Goal: Communication & Community: Connect with others

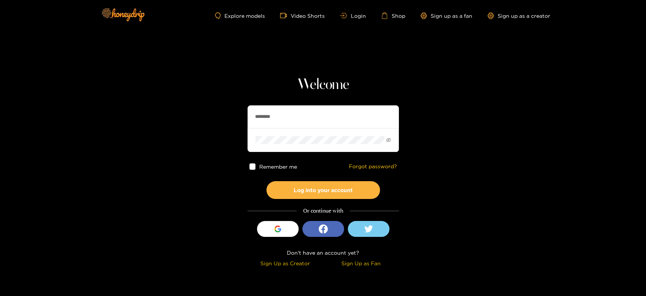
drag, startPoint x: 340, startPoint y: 113, endPoint x: 226, endPoint y: 119, distance: 113.4
click at [226, 119] on section "Welcome ******** Remember me Forgot password? Log into your account Or continue…" at bounding box center [323, 134] width 646 height 269
paste input "***"
type input "**********"
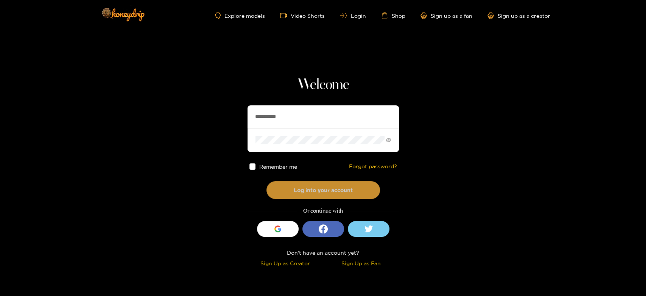
click at [308, 190] on button "Log into your account" at bounding box center [324, 190] width 114 height 18
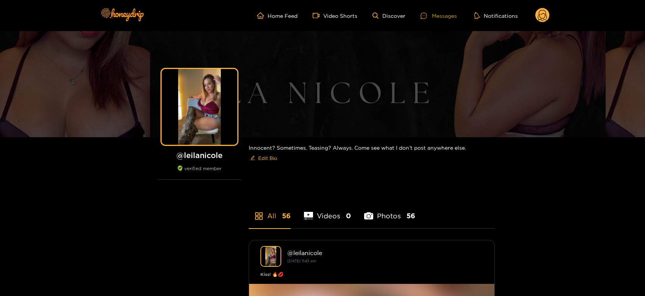
click at [442, 15] on div "Messages" at bounding box center [439, 15] width 36 height 9
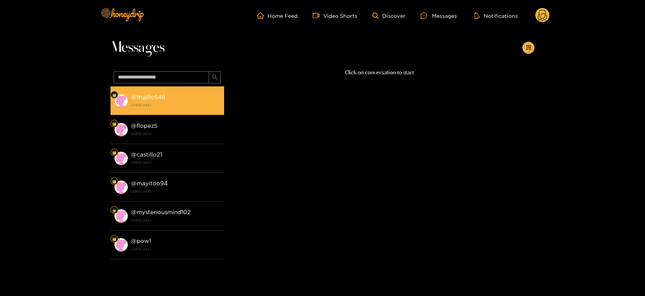
click at [164, 101] on div "@ trujillo546 30 September 2025 09:53" at bounding box center [175, 100] width 89 height 17
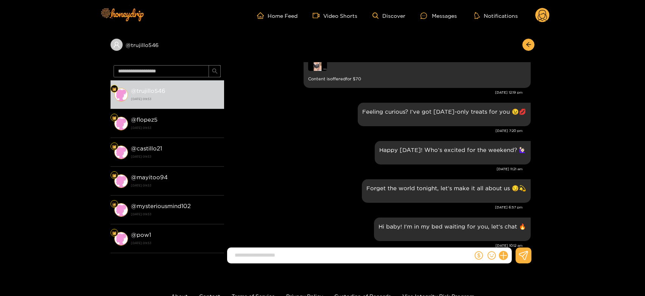
scroll to position [1426, 0]
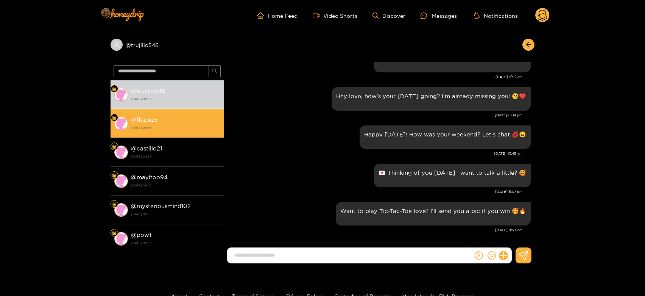
click at [190, 122] on div "@ flopez5 30 September 2025 09:53" at bounding box center [175, 123] width 89 height 17
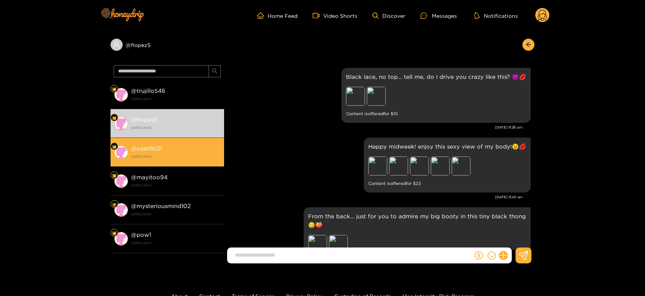
scroll to position [1426, 0]
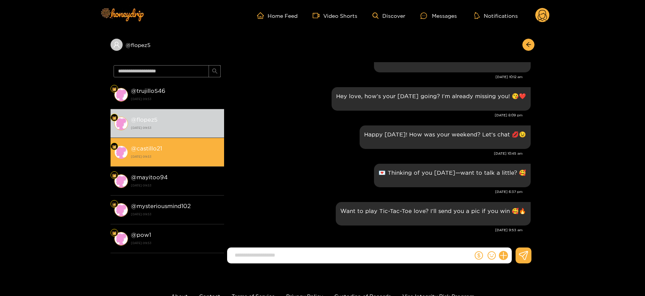
click at [185, 144] on div "@ castillo21 30 September 2025 09:53" at bounding box center [175, 152] width 89 height 17
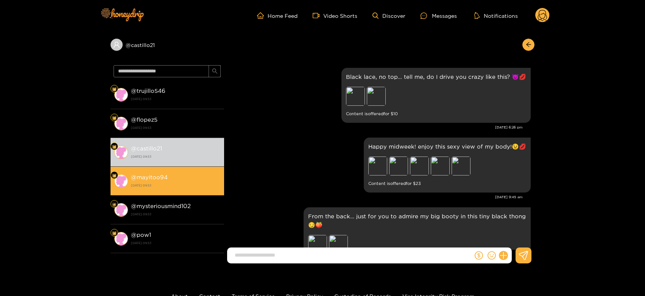
click at [179, 180] on div "@ mayitoo94 30 September 2025 09:53" at bounding box center [175, 180] width 89 height 17
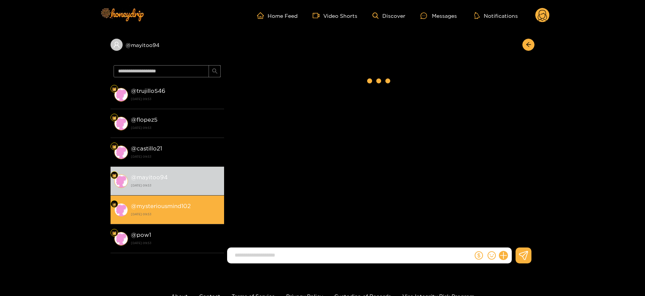
scroll to position [1426, 0]
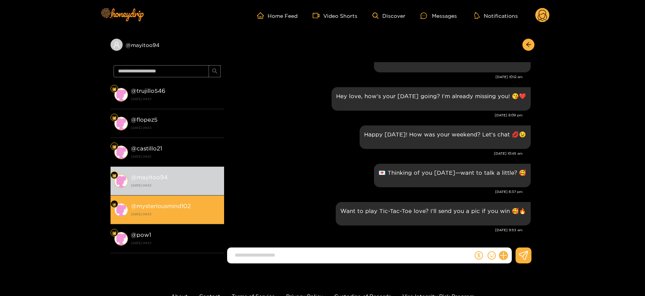
click at [174, 208] on strong "@ mysteriousmind102" at bounding box center [161, 206] width 60 height 6
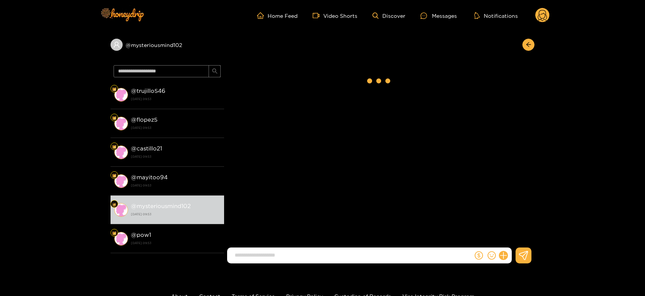
click at [543, 19] on circle at bounding box center [543, 15] width 14 height 14
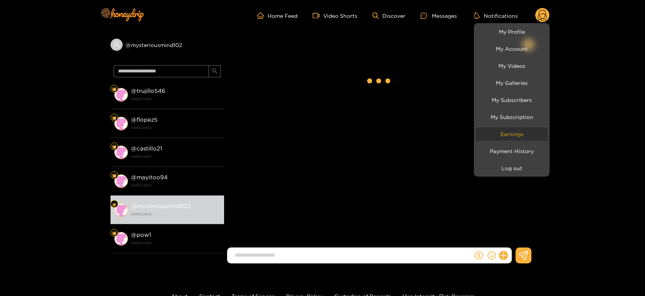
click at [501, 128] on link "Earnings" at bounding box center [512, 133] width 72 height 13
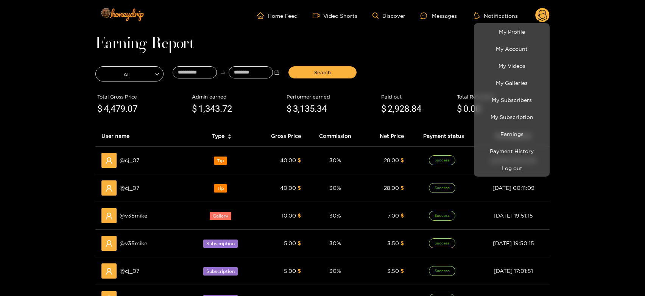
click at [127, 158] on div at bounding box center [322, 148] width 645 height 296
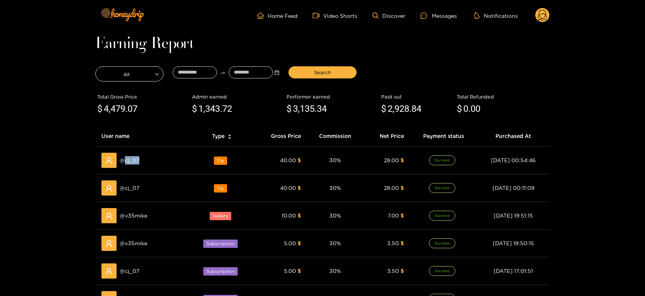
click at [127, 158] on span "@ cj_07" at bounding box center [130, 160] width 20 height 8
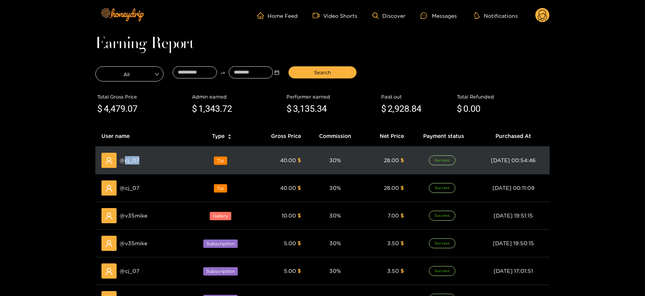
copy span "cj_07"
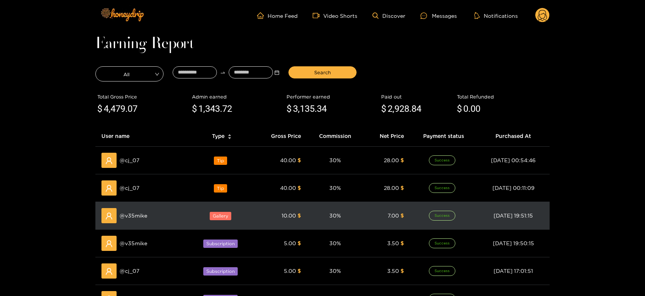
click at [132, 208] on div "@ v35mike" at bounding box center [142, 215] width 83 height 15
copy span "v35mike"
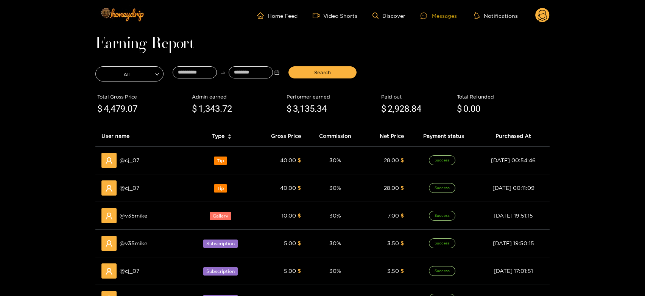
click at [450, 11] on div "Messages" at bounding box center [439, 15] width 36 height 9
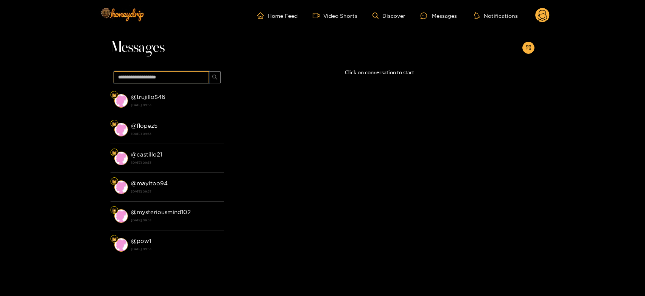
click at [171, 77] on input "text" at bounding box center [161, 77] width 95 height 12
paste input "*******"
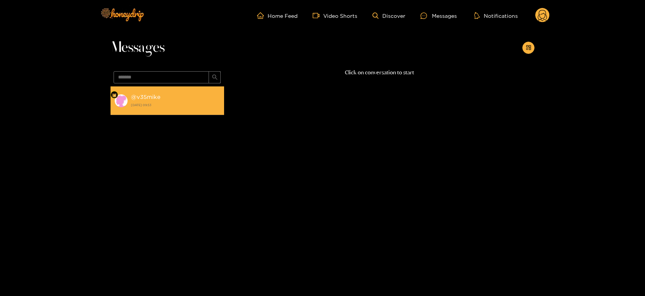
click at [180, 96] on div "@ v35mike 30 September 2025 09:53" at bounding box center [175, 100] width 89 height 17
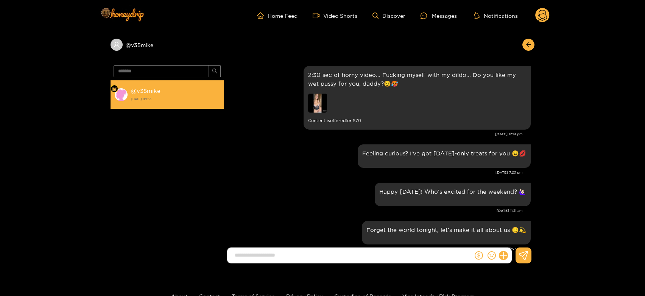
scroll to position [1216, 0]
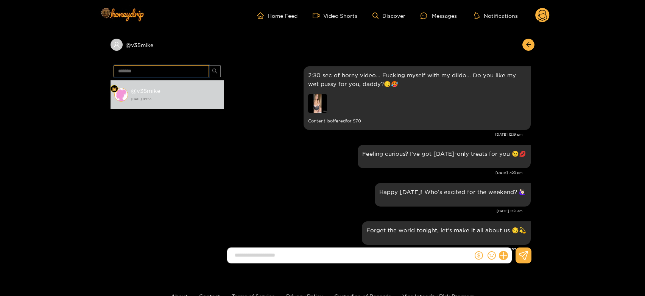
click at [152, 74] on input "*******" at bounding box center [161, 71] width 95 height 12
paste input "text"
type input "*****"
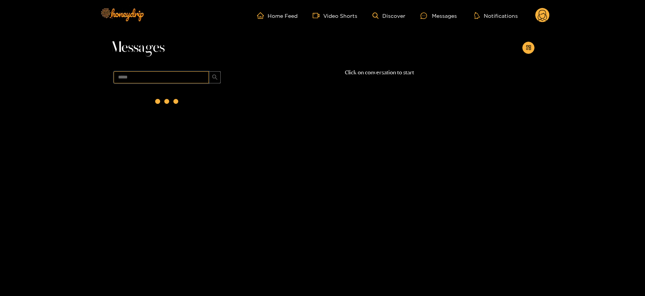
scroll to position [0, 0]
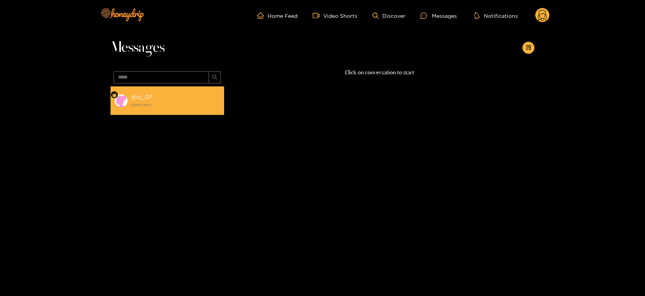
click at [164, 105] on strong "30 September 2025 09:53" at bounding box center [175, 104] width 89 height 7
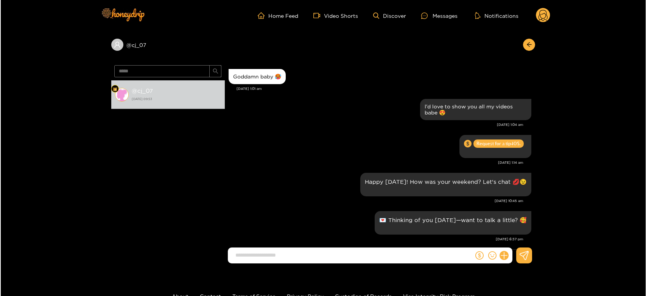
scroll to position [786, 0]
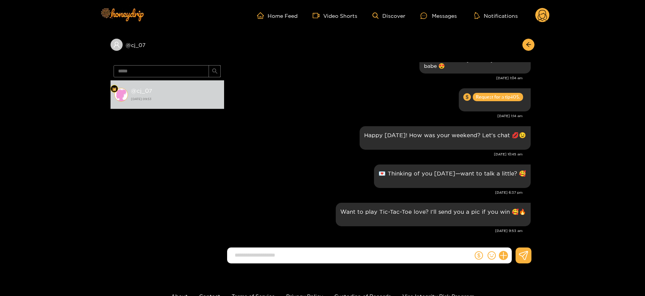
click at [544, 11] on circle at bounding box center [543, 15] width 14 height 14
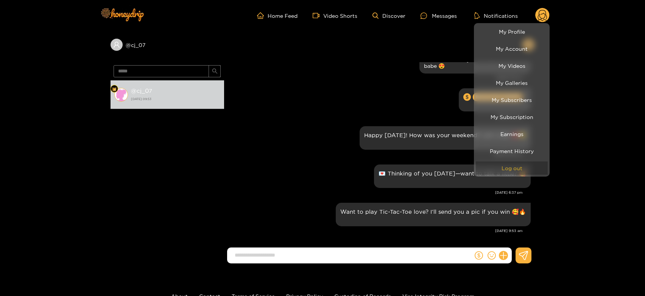
click at [511, 167] on button "Log out" at bounding box center [512, 167] width 72 height 13
